Goal: Transaction & Acquisition: Purchase product/service

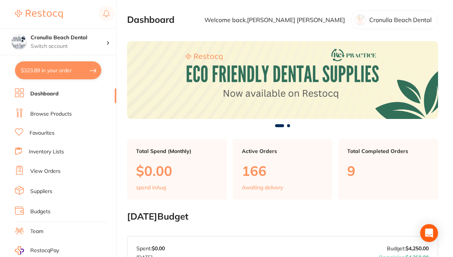
click at [35, 110] on link "Browse Products" at bounding box center [51, 113] width 42 height 7
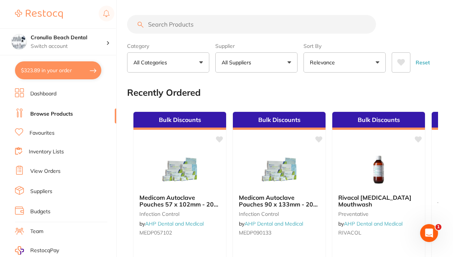
click at [48, 76] on button "$323.89 in your order" at bounding box center [58, 70] width 86 height 18
checkbox input "true"
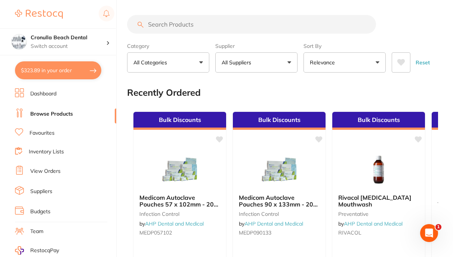
checkbox input "true"
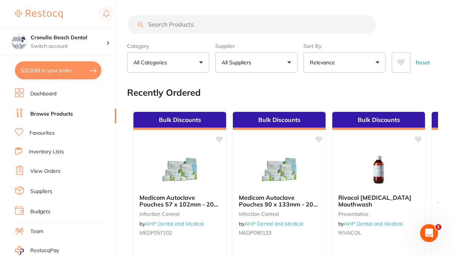
checkbox input "true"
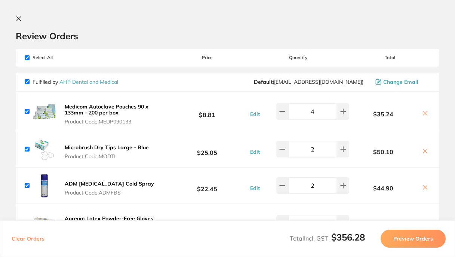
click at [17, 17] on icon at bounding box center [19, 19] width 4 height 4
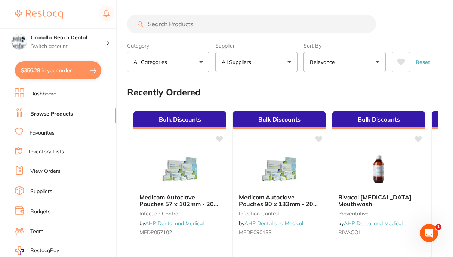
click at [163, 24] on input "search" at bounding box center [251, 24] width 249 height 19
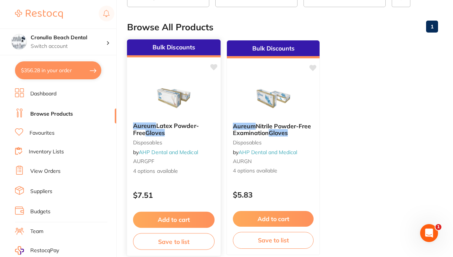
scroll to position [75, 0]
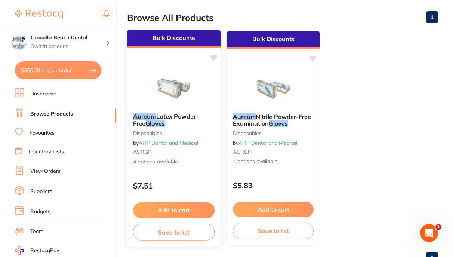
type input "aurem gloves"
click at [178, 94] on img at bounding box center [173, 88] width 49 height 38
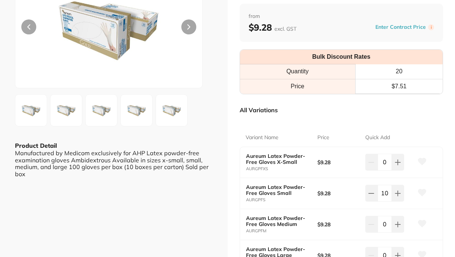
scroll to position [75, 0]
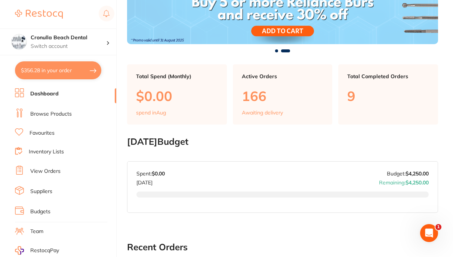
click at [45, 114] on link "Browse Products" at bounding box center [51, 113] width 42 height 7
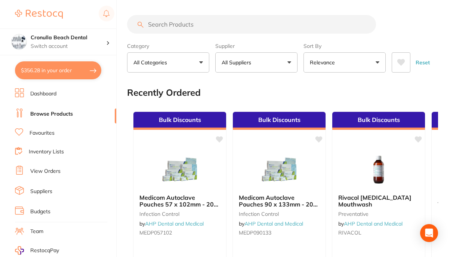
click at [159, 24] on input "search" at bounding box center [251, 24] width 249 height 19
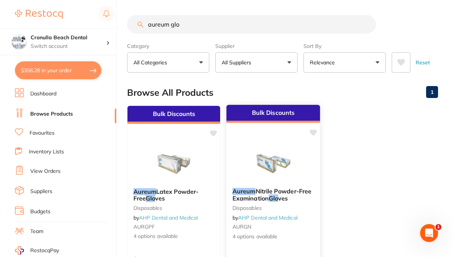
type input "aureum glo"
click at [268, 160] on img at bounding box center [273, 163] width 49 height 38
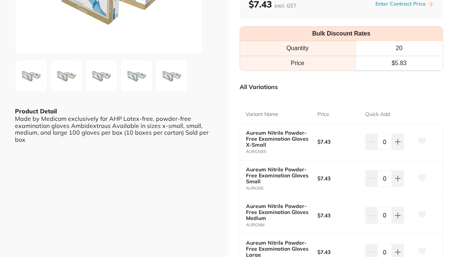
scroll to position [112, 0]
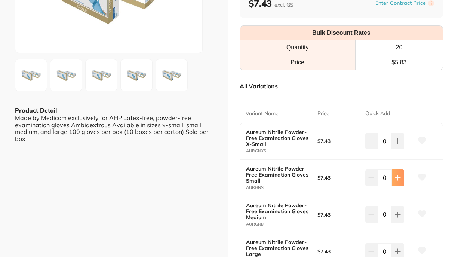
click at [396, 144] on icon at bounding box center [397, 141] width 5 height 5
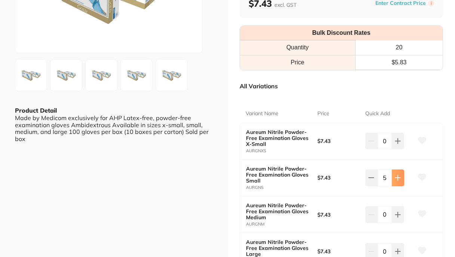
click at [396, 144] on icon at bounding box center [397, 141] width 5 height 5
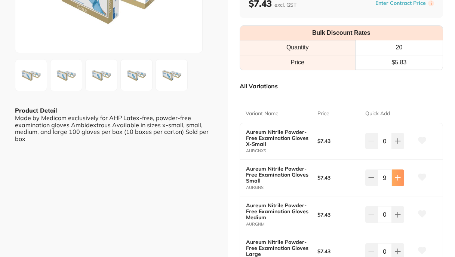
click at [396, 144] on icon at bounding box center [397, 141] width 5 height 5
type input "10"
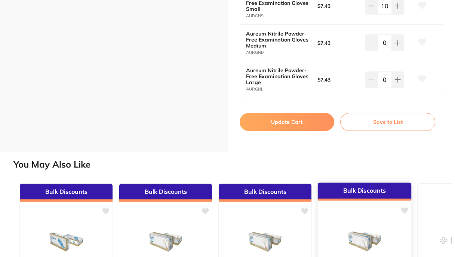
scroll to position [299, 0]
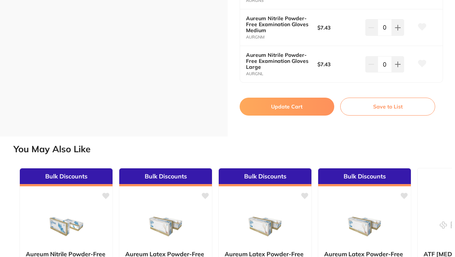
click at [274, 110] on button "Update Cart" at bounding box center [287, 107] width 95 height 18
checkbox input "false"
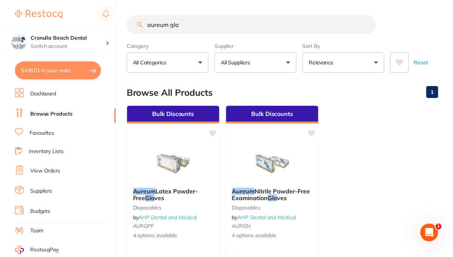
scroll to position [75, 0]
